Goal: Communication & Community: Share content

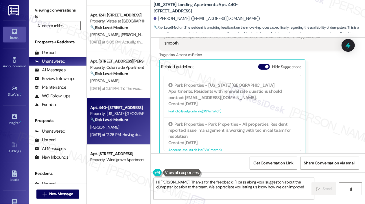
scroll to position [87, 0]
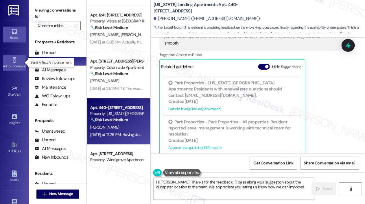
click at [18, 65] on div "Announcement •" at bounding box center [14, 66] width 29 height 6
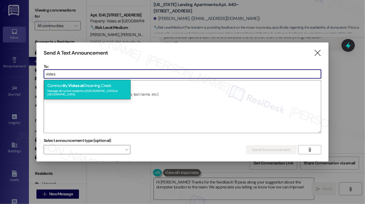
type input "vistas"
click at [83, 85] on span "at" at bounding box center [82, 85] width 4 height 5
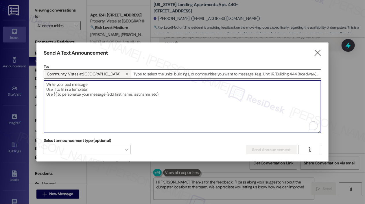
click at [83, 85] on textarea "To enrich screen reader interactions, please activate Accessibility in Grammarl…" at bounding box center [182, 106] width 277 height 53
paste textarea "Hi {{first_name}}! The office will be closed [DATE] as the office team will be …"
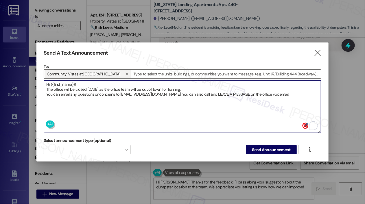
click at [226, 111] on textarea "Hi {{first_name}}! The office will be closed [DATE] as the office team will be …" at bounding box center [182, 106] width 277 height 53
type textarea "Hi {{first_name}}! The office will be closed [DATE] as the office team will be …"
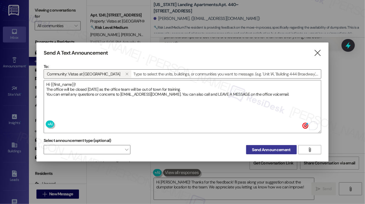
click at [270, 150] on span "Send Announcement" at bounding box center [271, 150] width 39 height 6
